Goal: Find specific page/section: Find specific page/section

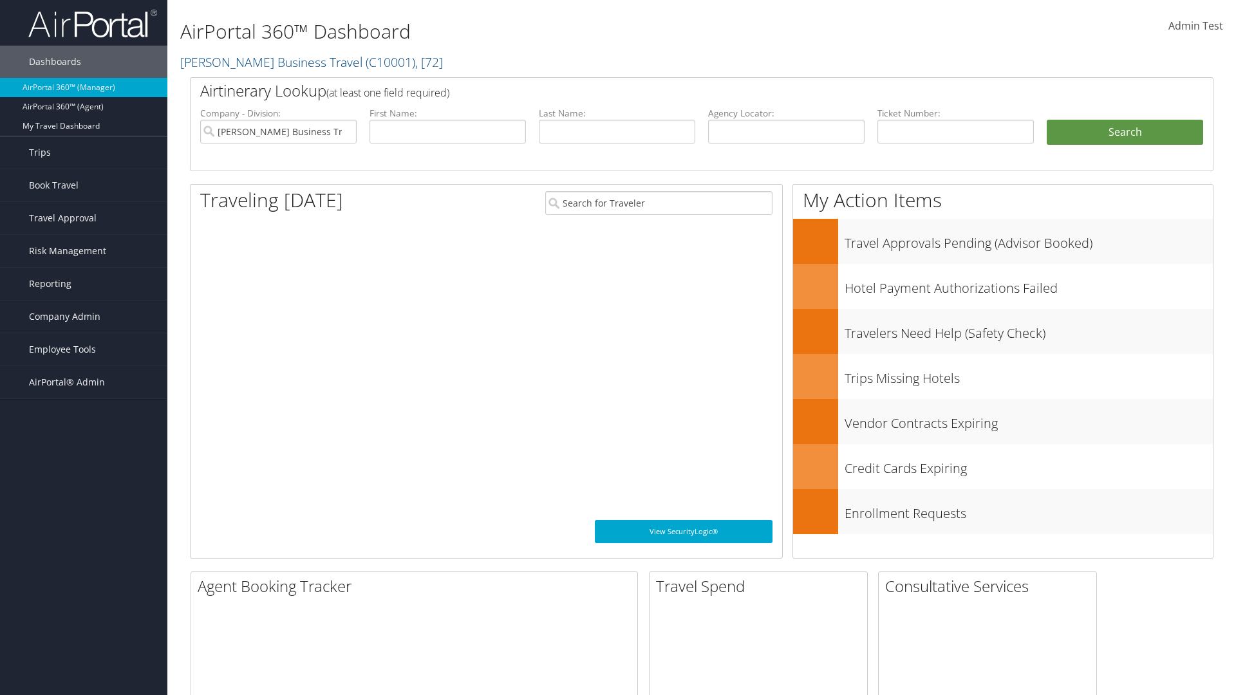
click at [84, 317] on span "Company Admin" at bounding box center [64, 317] width 71 height 32
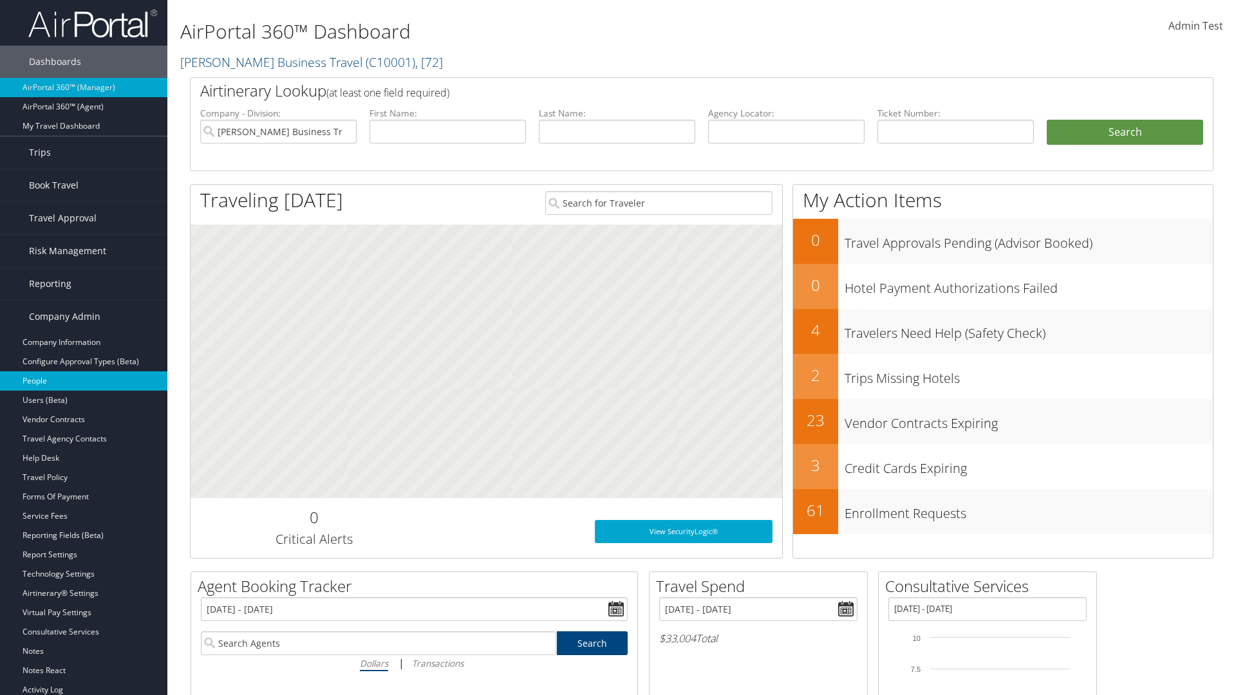
click at [84, 381] on link "People" at bounding box center [83, 380] width 167 height 19
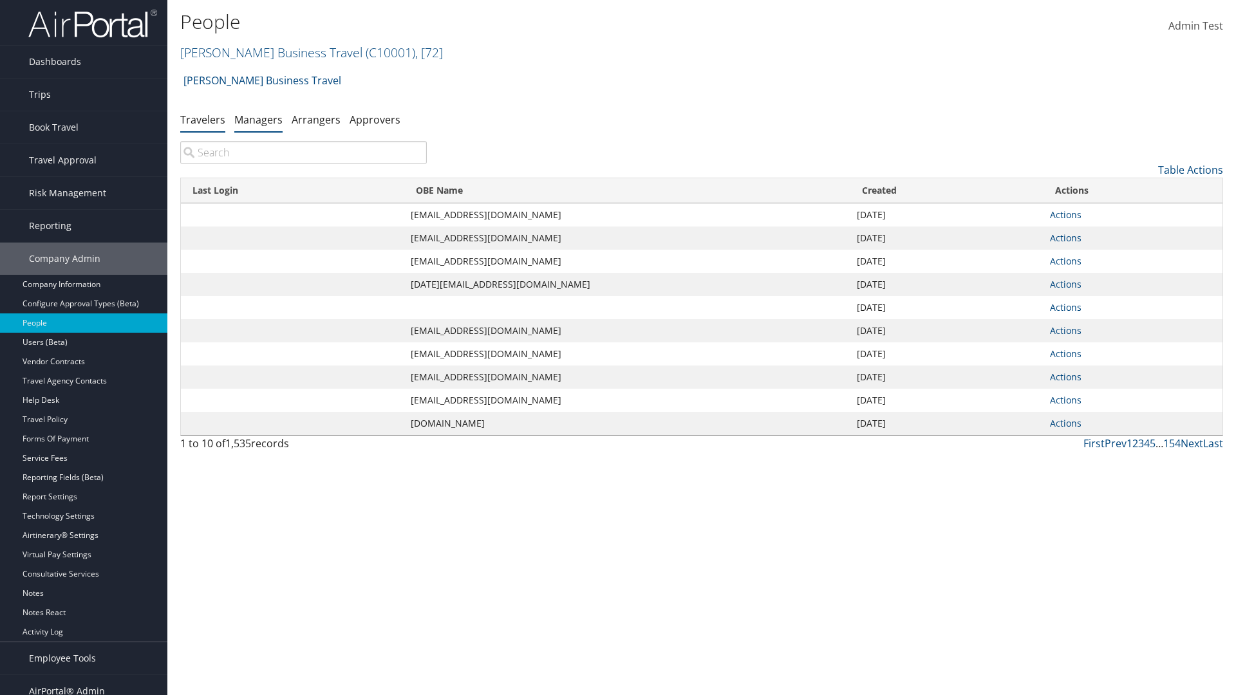
click at [258, 119] on link "Managers" at bounding box center [258, 120] width 48 height 14
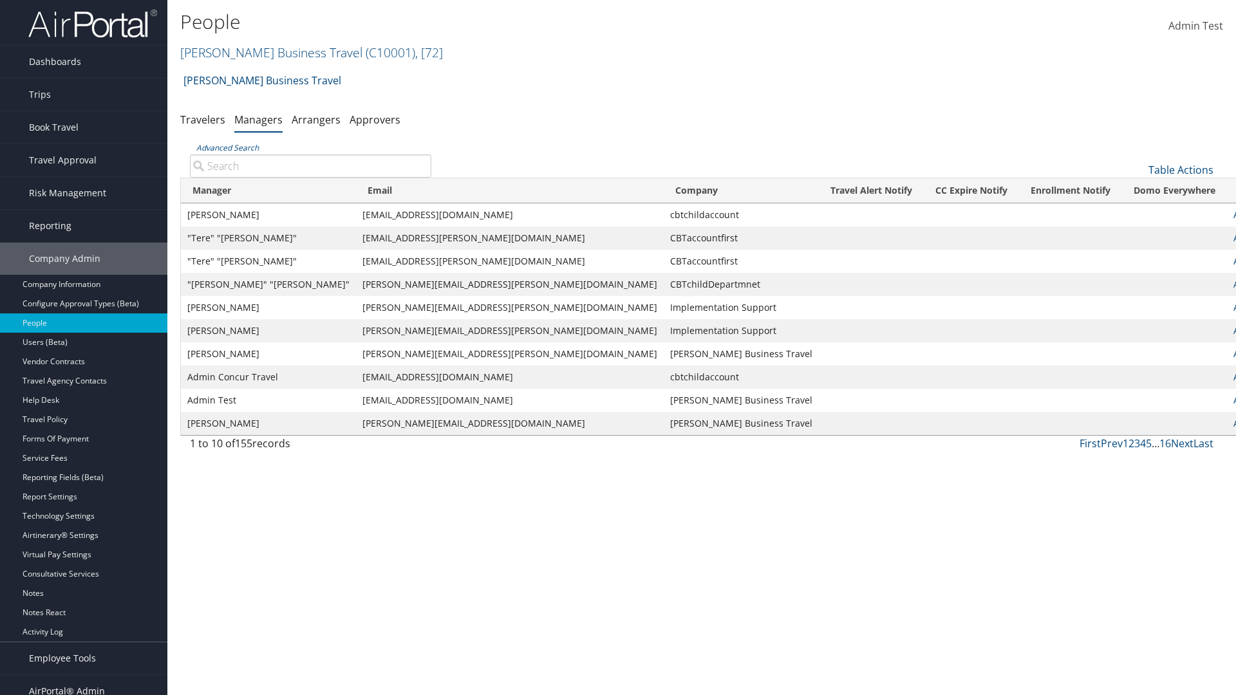
click at [310, 165] on input "Advanced Search" at bounding box center [310, 166] width 241 height 23
type input "Leon Rosenberg"
click at [310, 165] on input "Leon Rosenberg" at bounding box center [310, 166] width 241 height 23
type input "Non-existing Name"
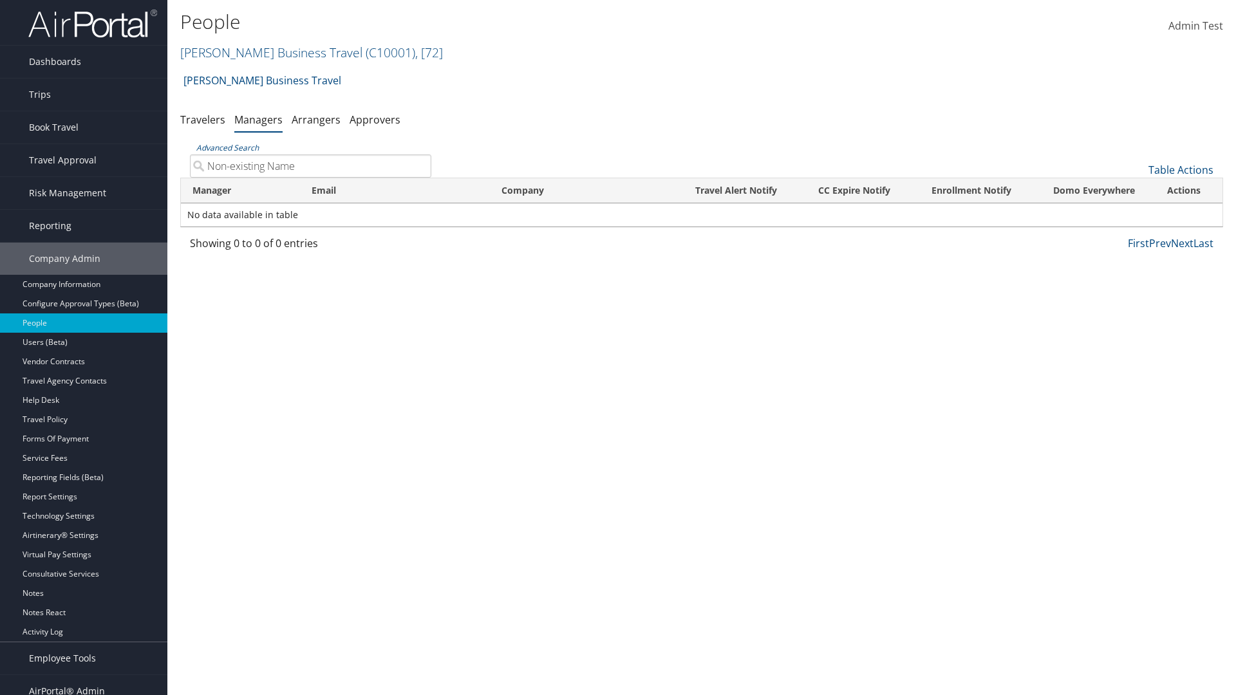
click at [310, 165] on input "Non-existing Name" at bounding box center [310, 166] width 241 height 23
type input "aroseyoutlook@test1241094.com"
